Goal: Transaction & Acquisition: Purchase product/service

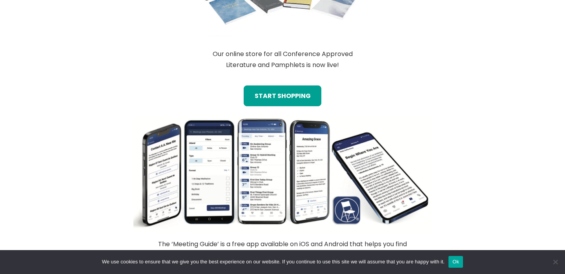
scroll to position [731, 0]
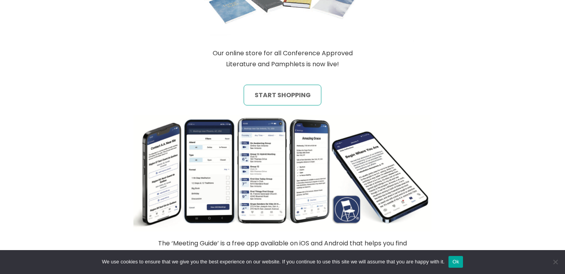
click at [273, 94] on link "start shopping" at bounding box center [283, 95] width 78 height 20
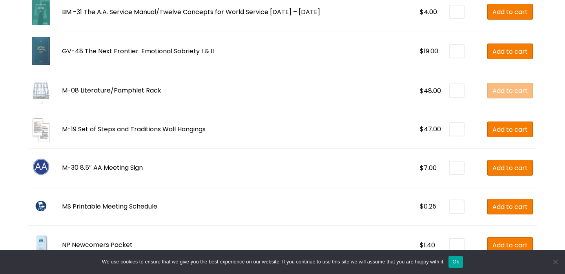
scroll to position [1214, 0]
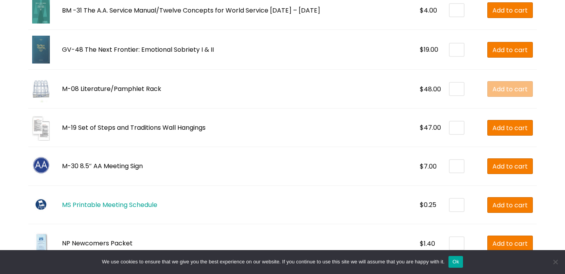
click at [105, 206] on link "MS Printable Meeting Schedule" at bounding box center [109, 204] width 95 height 9
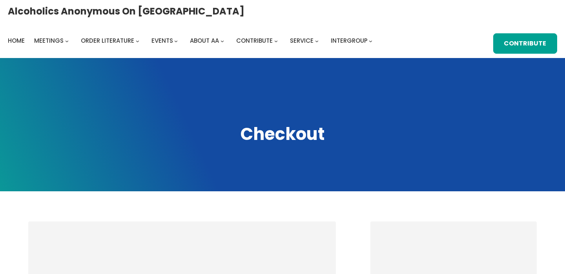
select select "**"
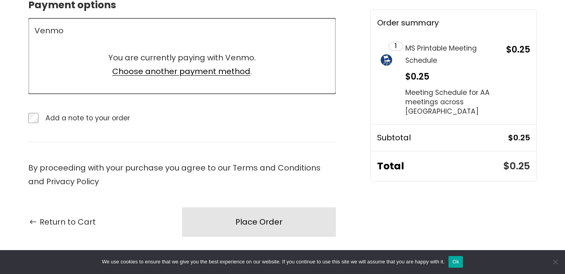
scroll to position [566, 0]
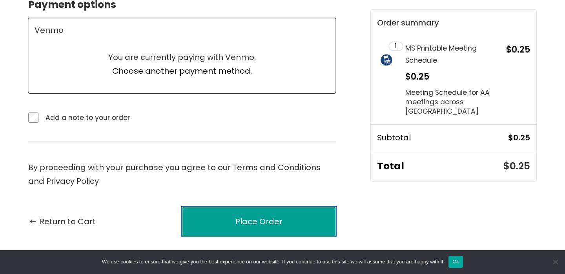
click at [255, 221] on div "Place Order" at bounding box center [258, 222] width 47 height 14
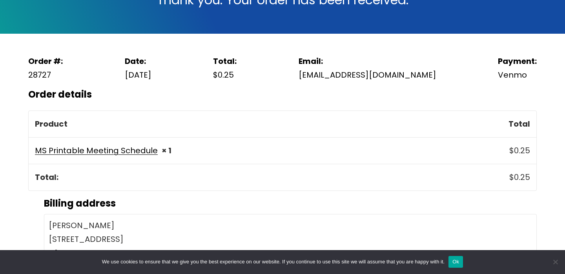
scroll to position [158, 0]
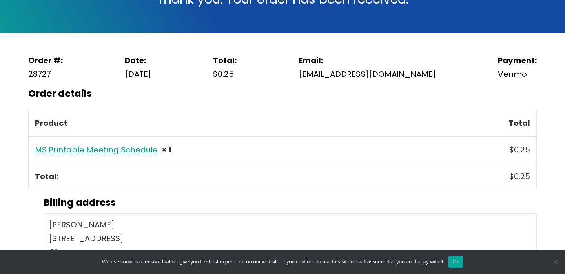
click at [84, 151] on link "MS Printable Meeting Schedule" at bounding box center [96, 149] width 123 height 11
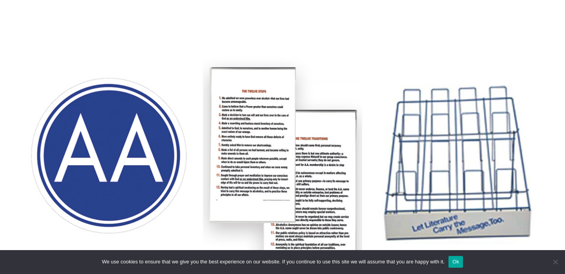
scroll to position [609, 0]
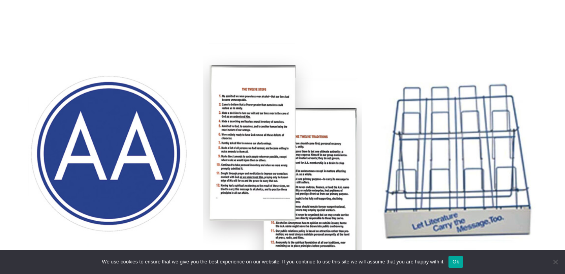
click at [247, 136] on img at bounding box center [282, 162] width 159 height 238
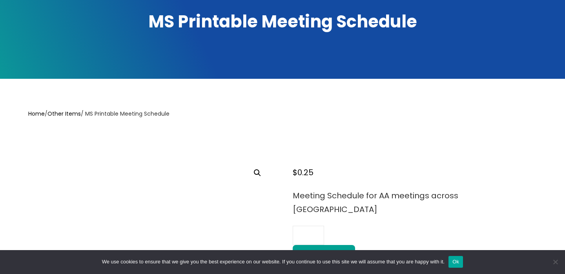
scroll to position [112, 0]
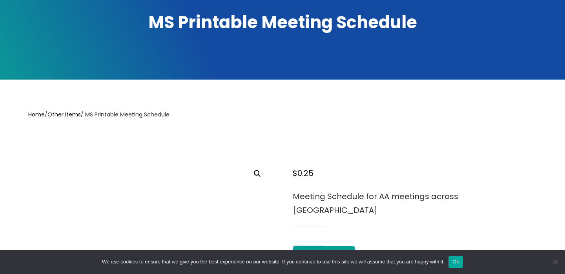
click at [116, 116] on nav "Home / Other Items / MS Printable Meeting Schedule" at bounding box center [282, 115] width 508 height 10
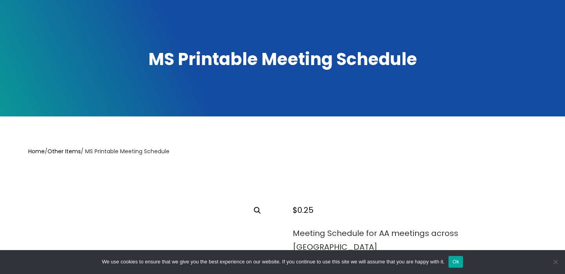
scroll to position [62, 0]
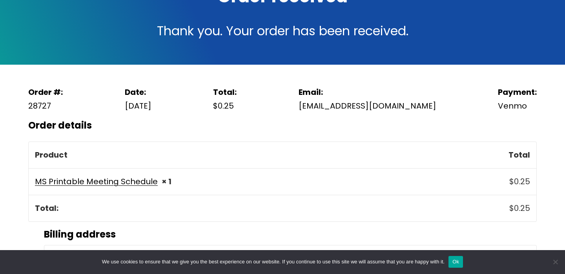
scroll to position [127, 0]
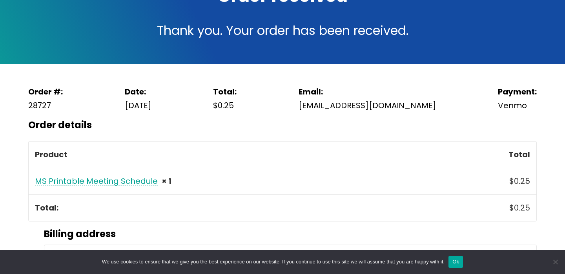
click at [78, 182] on link "MS Printable Meeting Schedule" at bounding box center [96, 181] width 123 height 11
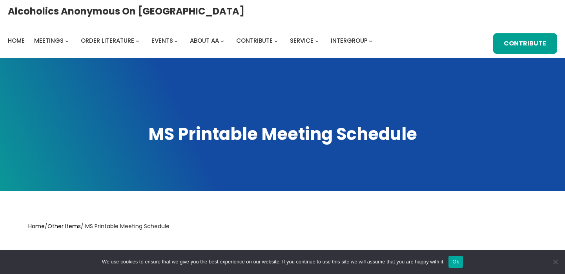
click at [266, 134] on h2 "MS Printable Meeting Schedule" at bounding box center [282, 134] width 549 height 23
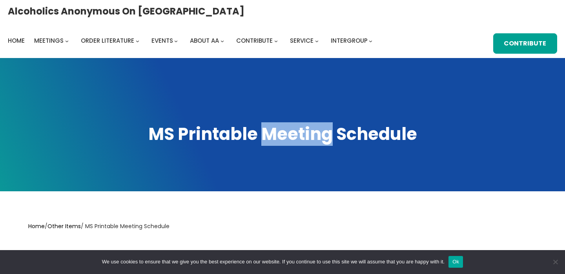
click at [266, 134] on h2 "MS Printable Meeting Schedule" at bounding box center [282, 134] width 549 height 23
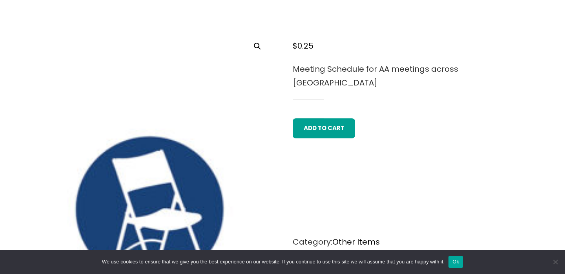
scroll to position [238, 0]
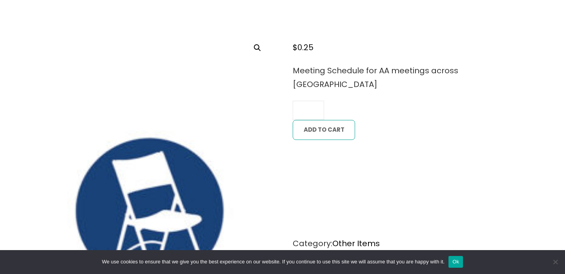
click at [325, 120] on button "Add to cart" at bounding box center [324, 130] width 62 height 20
click at [320, 120] on button "Add to cart" at bounding box center [324, 130] width 62 height 20
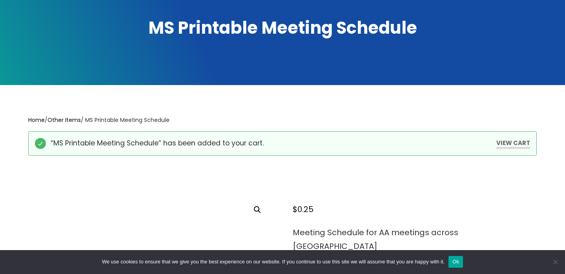
scroll to position [107, 0]
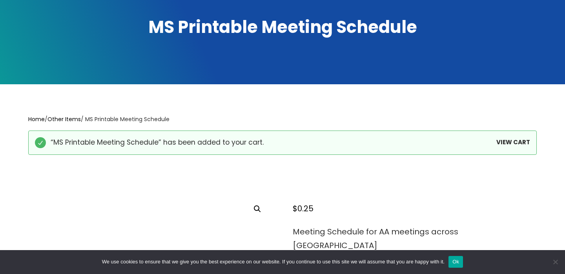
click at [510, 141] on link "View cart" at bounding box center [513, 142] width 34 height 10
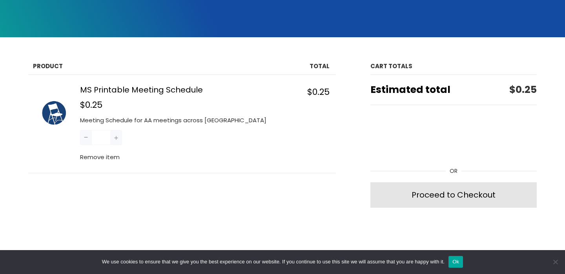
scroll to position [209, 0]
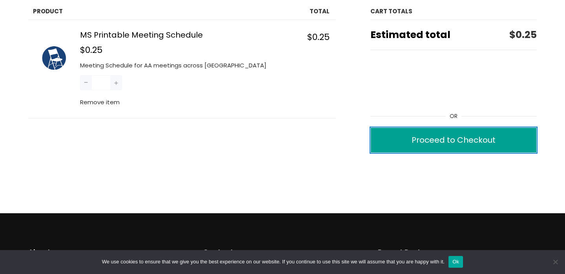
click at [450, 138] on div "Proceed to Checkout" at bounding box center [453, 140] width 84 height 14
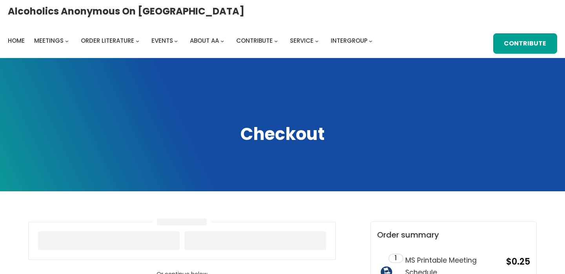
select select "**"
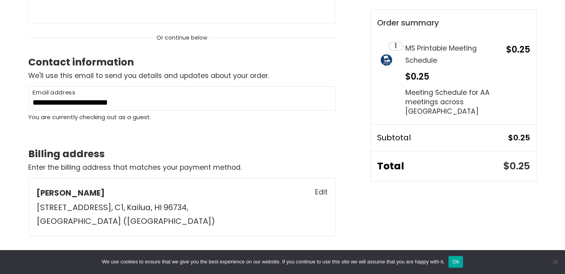
scroll to position [236, 0]
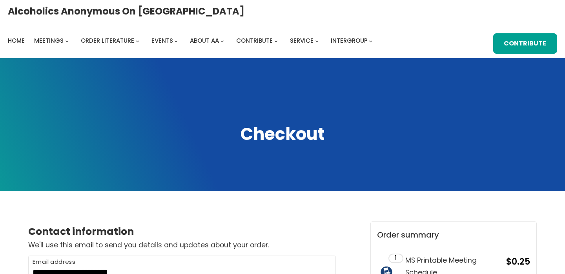
select select "**"
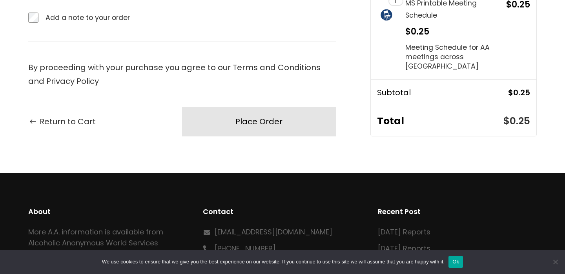
scroll to position [527, 0]
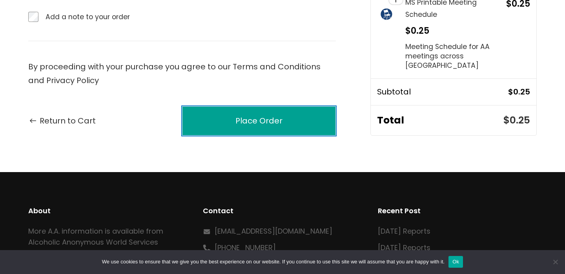
click at [254, 114] on div "Place Order" at bounding box center [258, 121] width 47 height 14
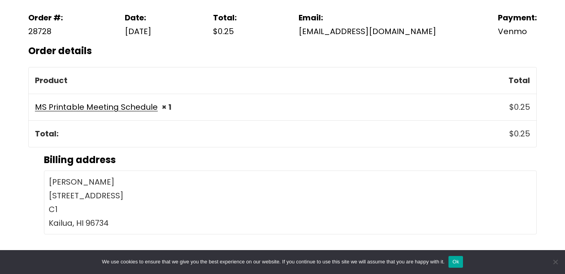
scroll to position [215, 0]
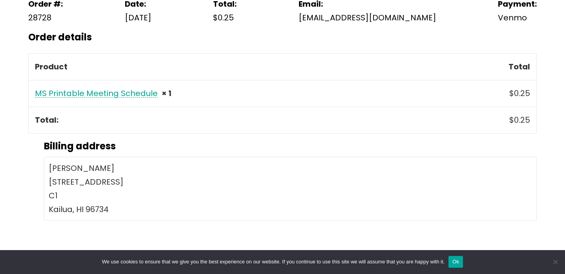
click at [89, 93] on link "MS Printable Meeting Schedule" at bounding box center [96, 93] width 123 height 11
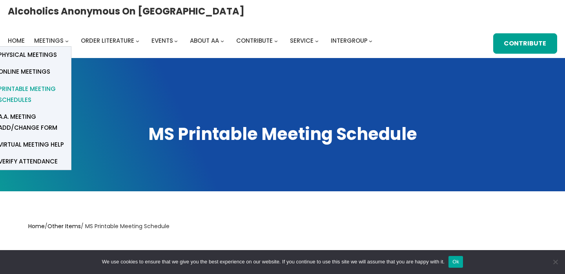
click at [65, 84] on span "Printable Meeting Schedules" at bounding box center [31, 95] width 67 height 22
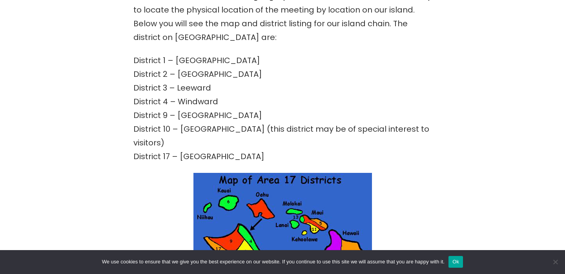
scroll to position [384, 0]
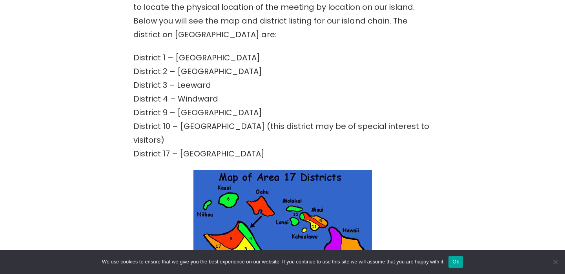
click at [159, 128] on p "District 1 – Diamond Head District 2 – Honolulu District 3 – Leeward District 4…" at bounding box center [282, 106] width 298 height 110
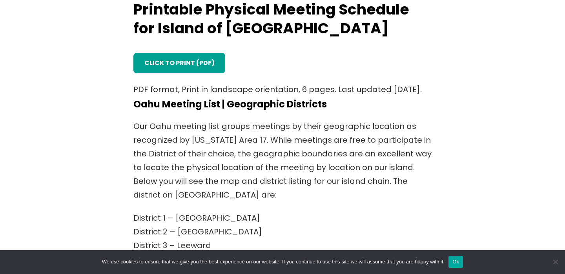
scroll to position [223, 0]
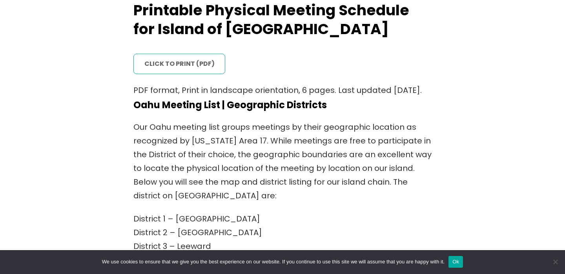
click at [176, 63] on link "click to print (PDF)" at bounding box center [179, 64] width 92 height 20
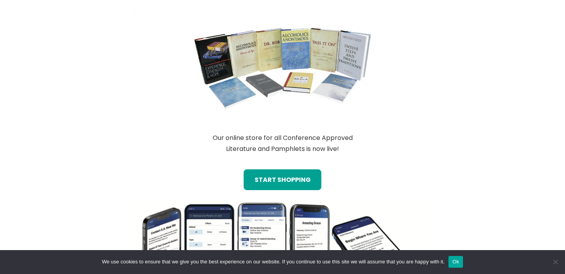
scroll to position [650, 0]
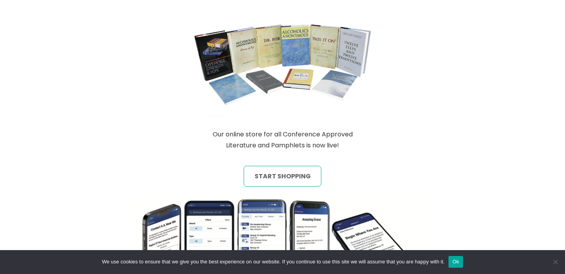
click at [281, 173] on link "start shopping" at bounding box center [283, 176] width 78 height 20
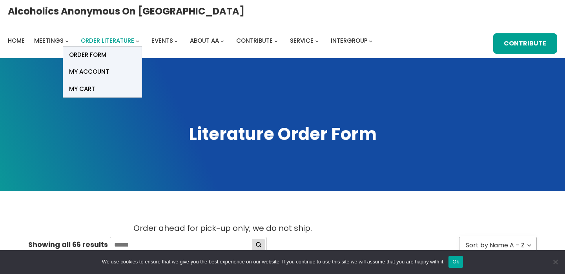
scroll to position [0, 0]
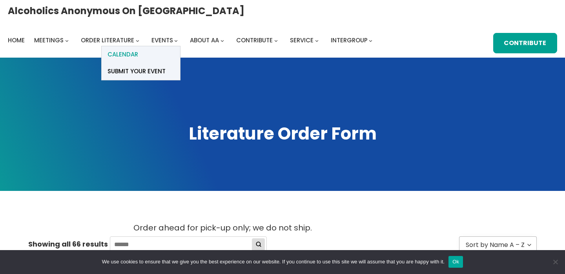
click at [138, 49] on span "Calendar" at bounding box center [122, 54] width 31 height 11
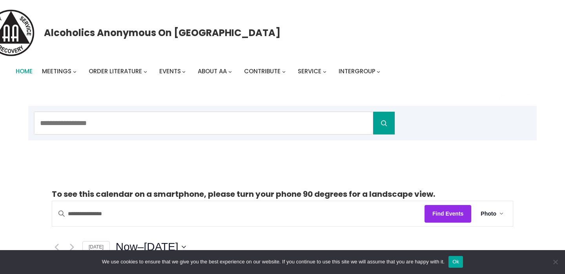
click at [25, 72] on span "Home" at bounding box center [24, 71] width 17 height 8
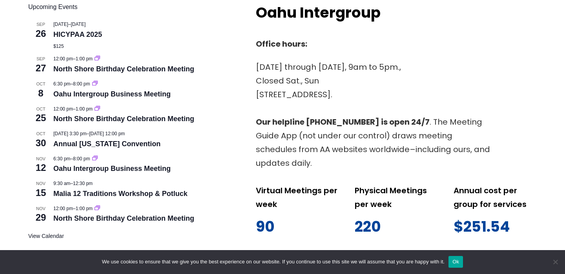
scroll to position [334, 0]
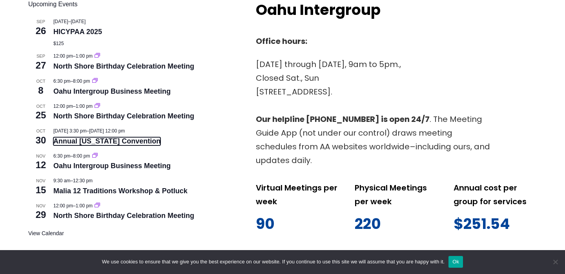
click at [78, 141] on link "Annual [US_STATE] Convention" at bounding box center [106, 141] width 107 height 8
